Goal: Check status

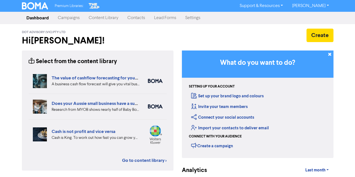
click at [71, 18] on link "Campaigns" at bounding box center [68, 17] width 31 height 11
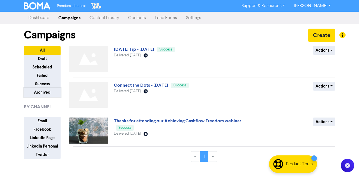
click at [44, 90] on button "Archived" at bounding box center [42, 92] width 37 height 9
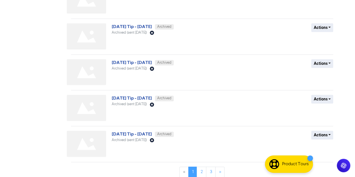
scroll to position [241, 0]
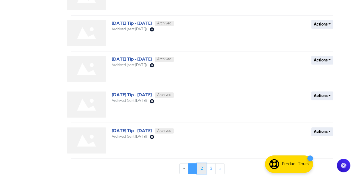
click at [203, 166] on link "2" at bounding box center [202, 168] width 10 height 11
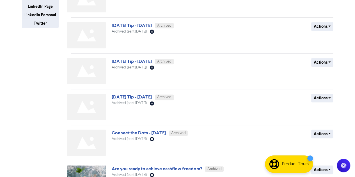
scroll to position [0, 0]
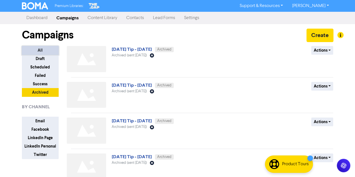
click at [47, 49] on button "All" at bounding box center [40, 50] width 37 height 9
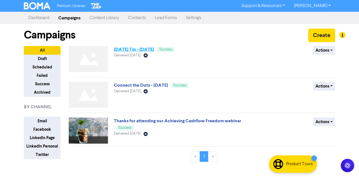
click at [154, 50] on link "[DATE] Tip - [DATE]" at bounding box center [134, 50] width 40 height 6
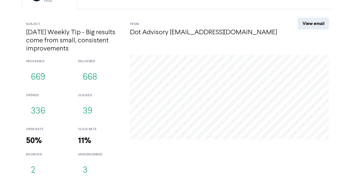
scroll to position [69, 0]
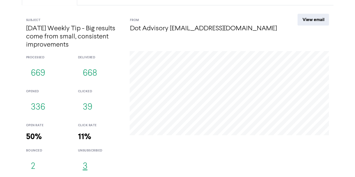
click at [85, 168] on button "3" at bounding box center [85, 166] width 14 height 19
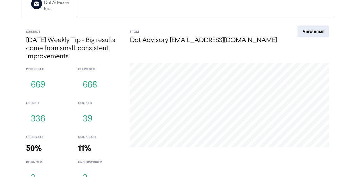
scroll to position [69, 0]
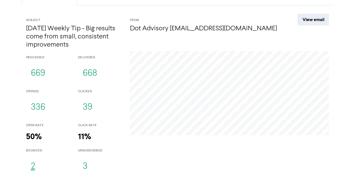
click at [33, 163] on button "2" at bounding box center [33, 166] width 14 height 19
